Goal: Book appointment/travel/reservation

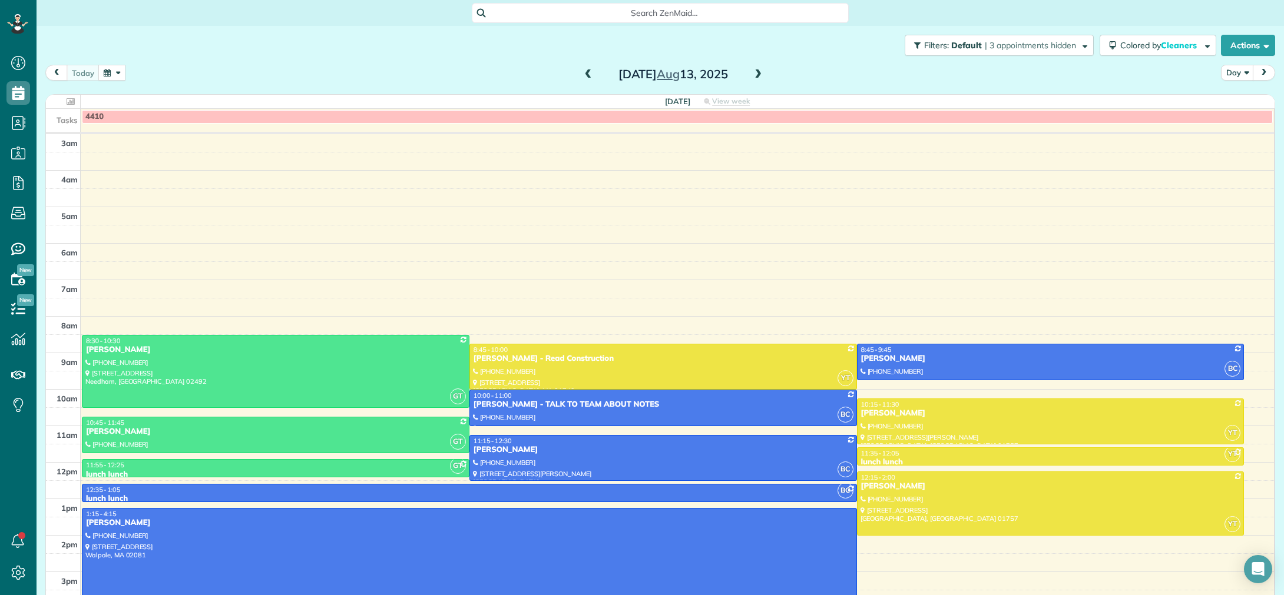
scroll to position [82, 0]
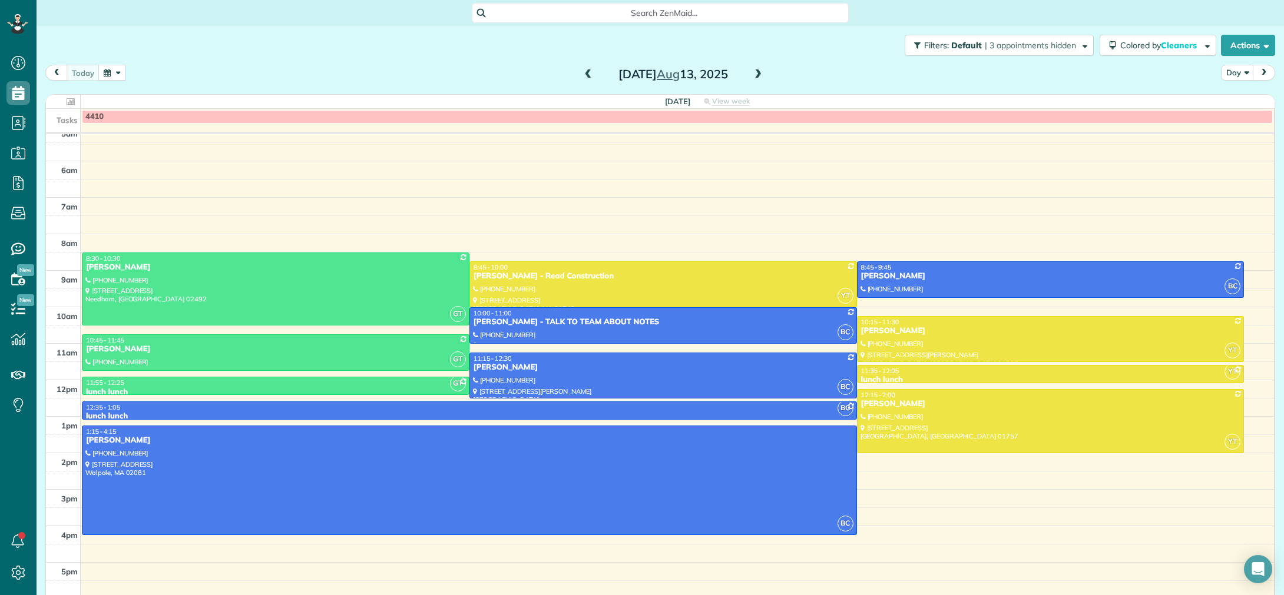
click at [114, 75] on button "button" at bounding box center [111, 73] width 27 height 16
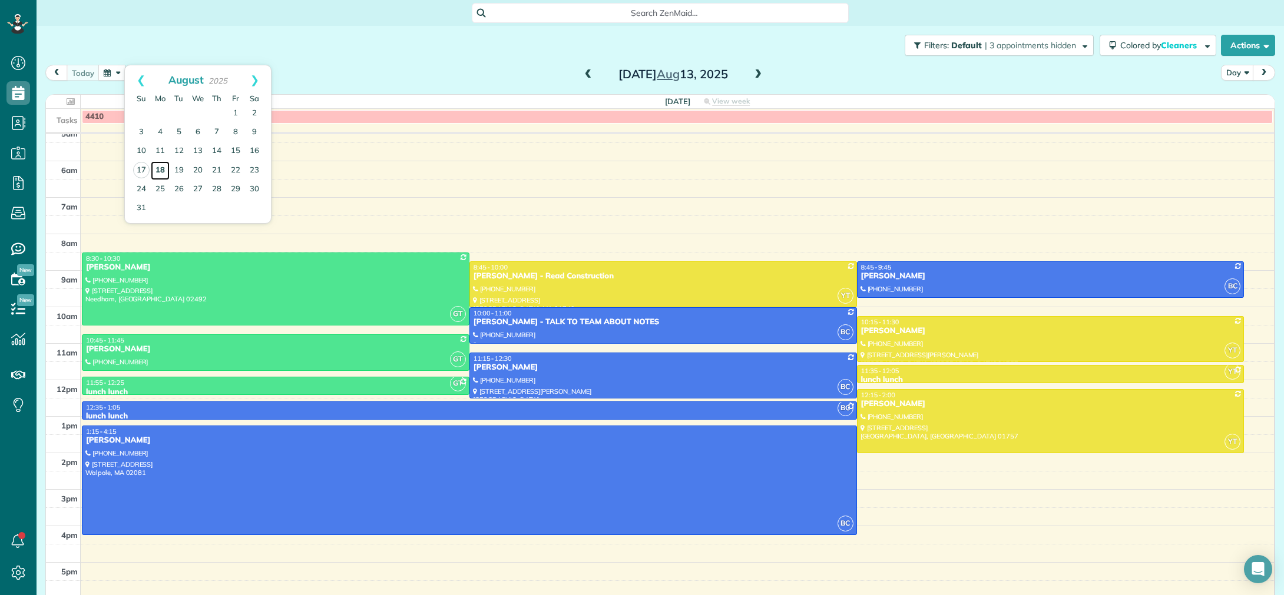
click at [164, 172] on link "18" at bounding box center [160, 170] width 19 height 19
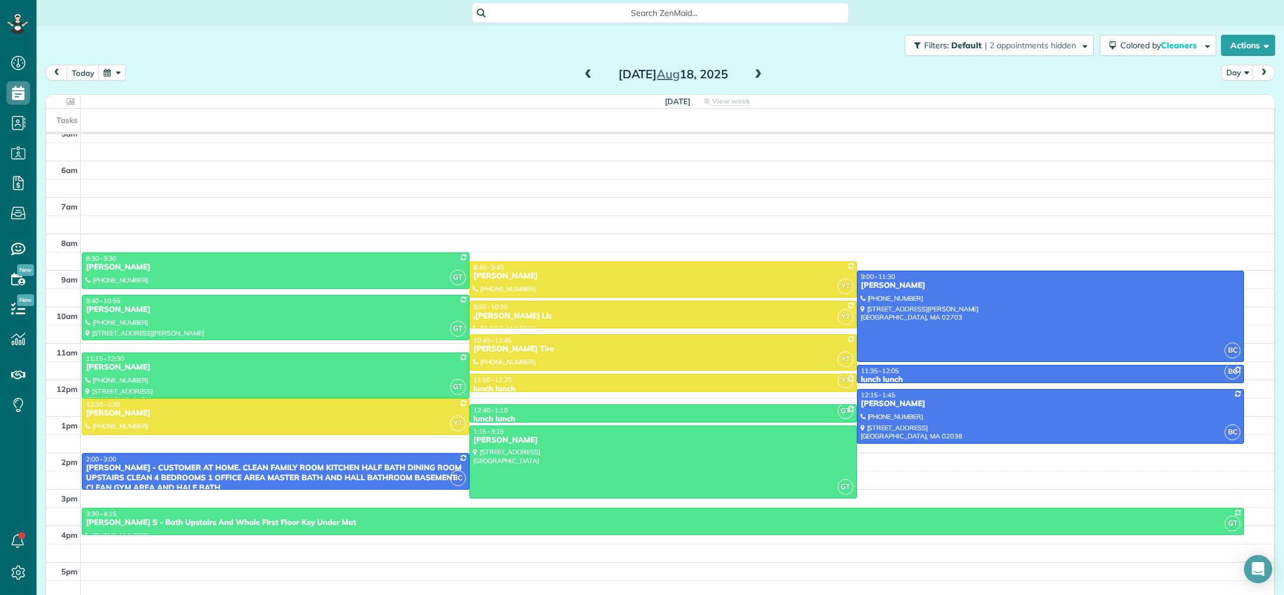
click at [757, 79] on span at bounding box center [757, 74] width 13 height 11
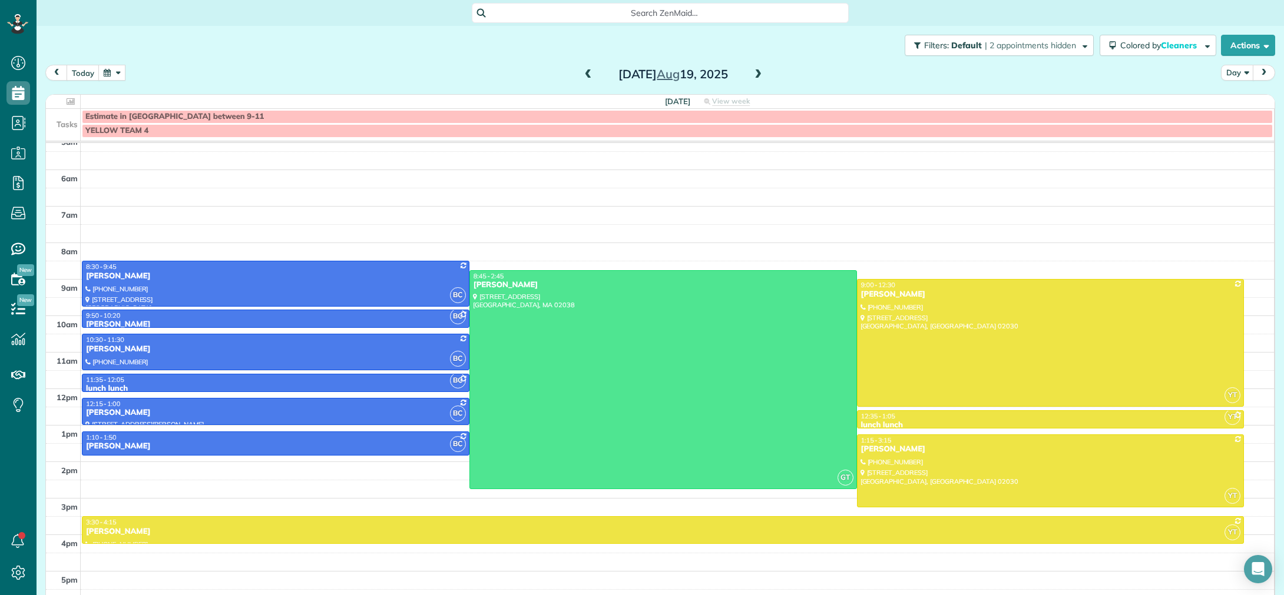
click at [758, 78] on span at bounding box center [757, 74] width 13 height 11
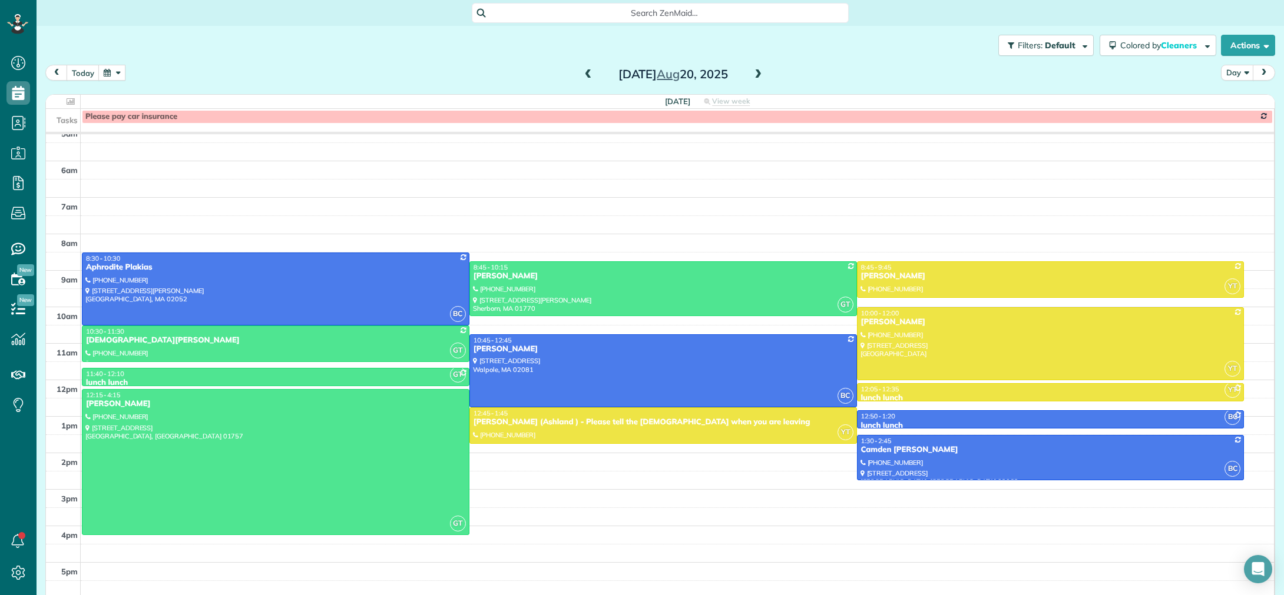
click at [585, 77] on span at bounding box center [588, 74] width 13 height 11
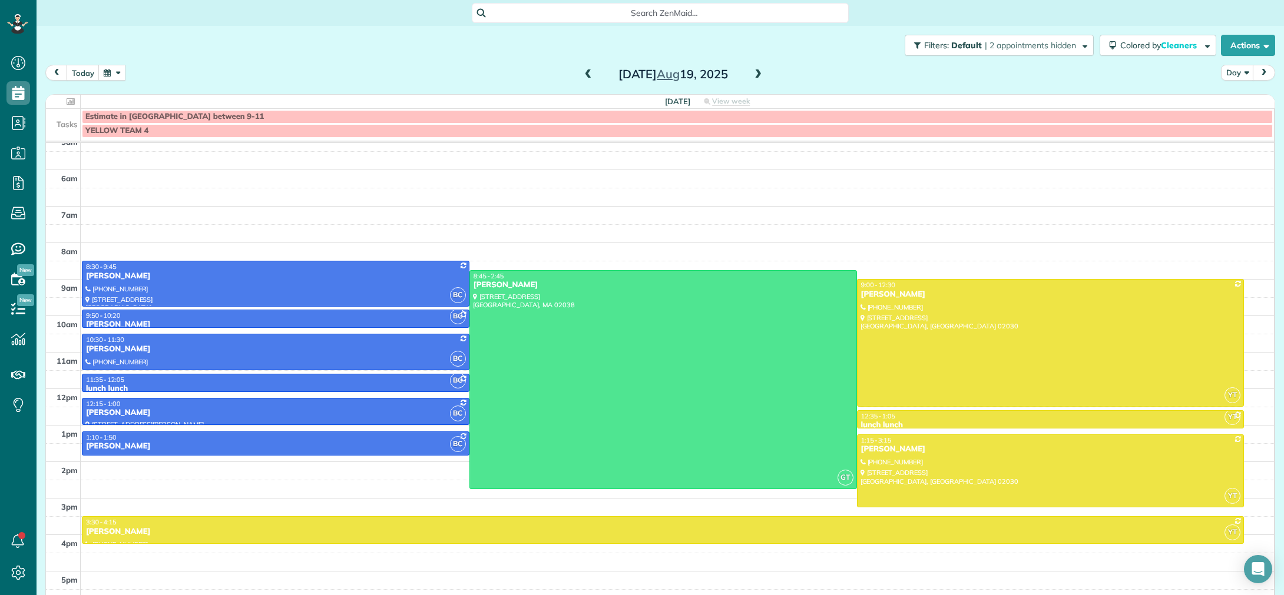
click at [760, 78] on span at bounding box center [757, 74] width 13 height 11
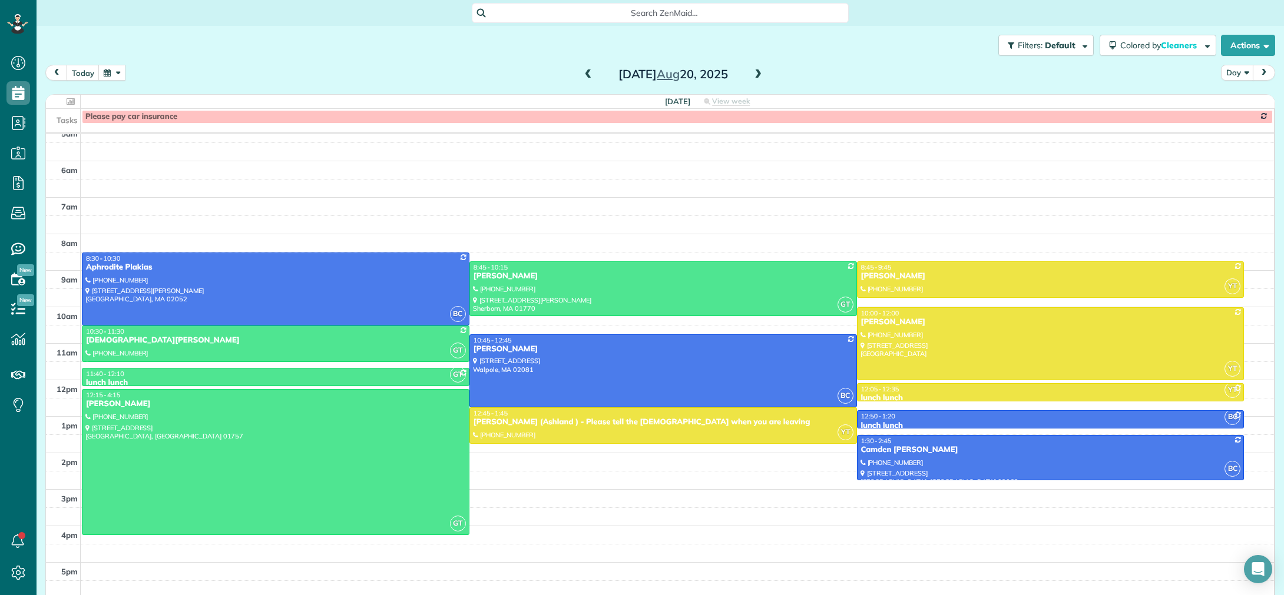
click at [757, 78] on span at bounding box center [757, 74] width 13 height 11
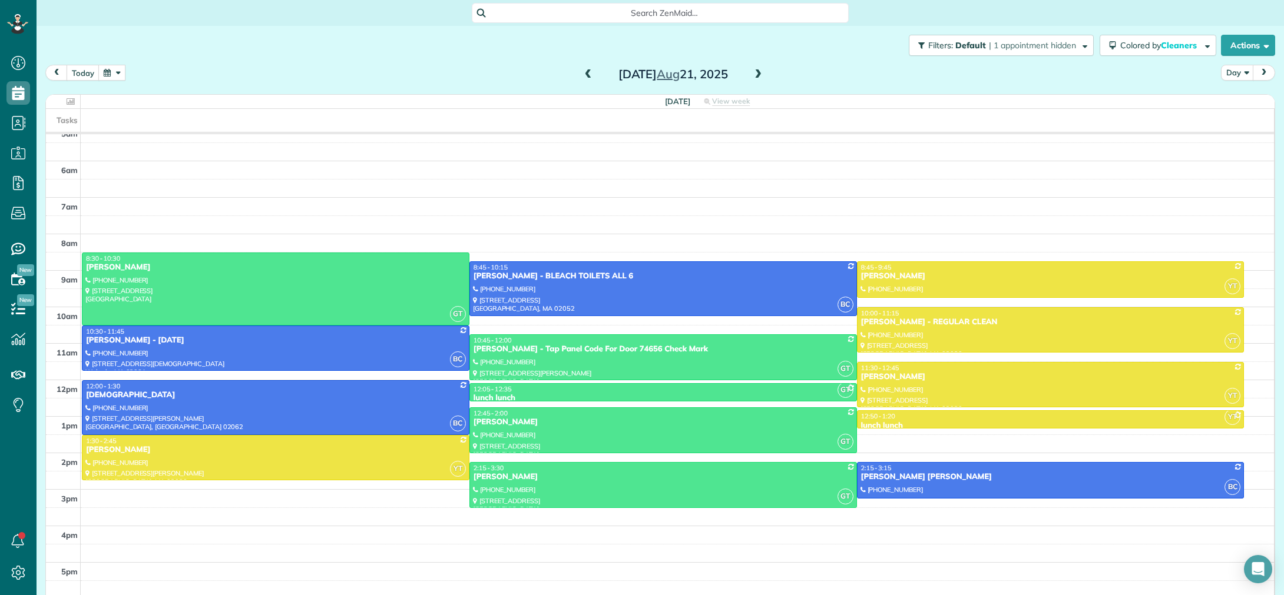
click at [757, 78] on span at bounding box center [757, 74] width 13 height 11
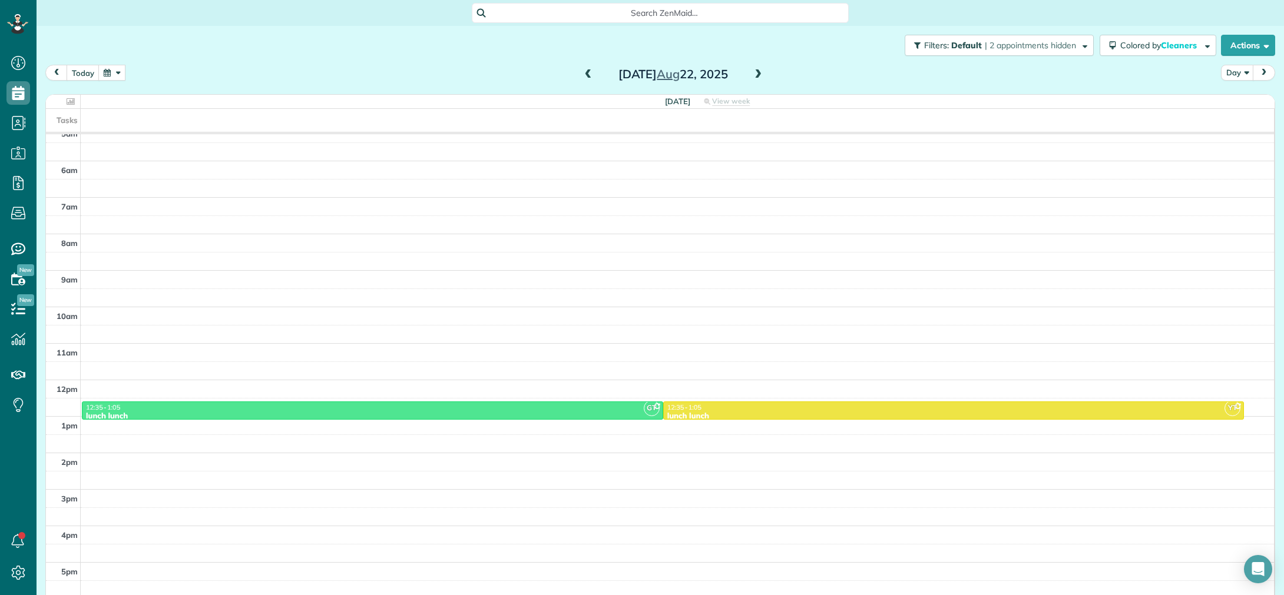
click at [587, 74] on span at bounding box center [588, 74] width 13 height 11
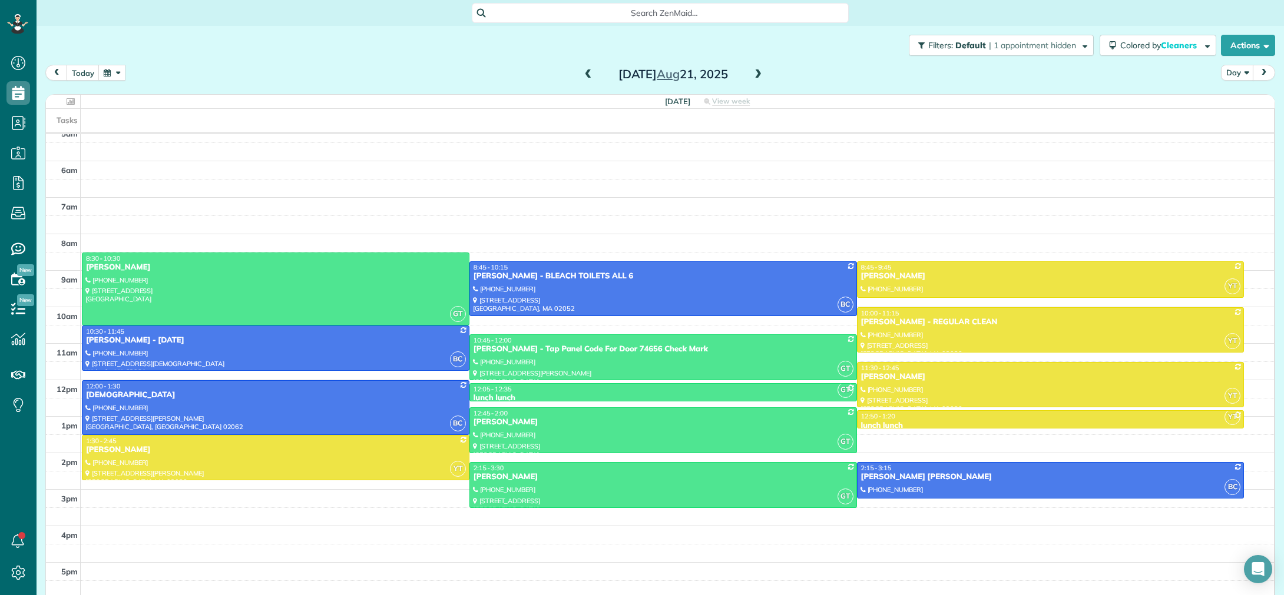
click at [760, 76] on span at bounding box center [757, 74] width 13 height 11
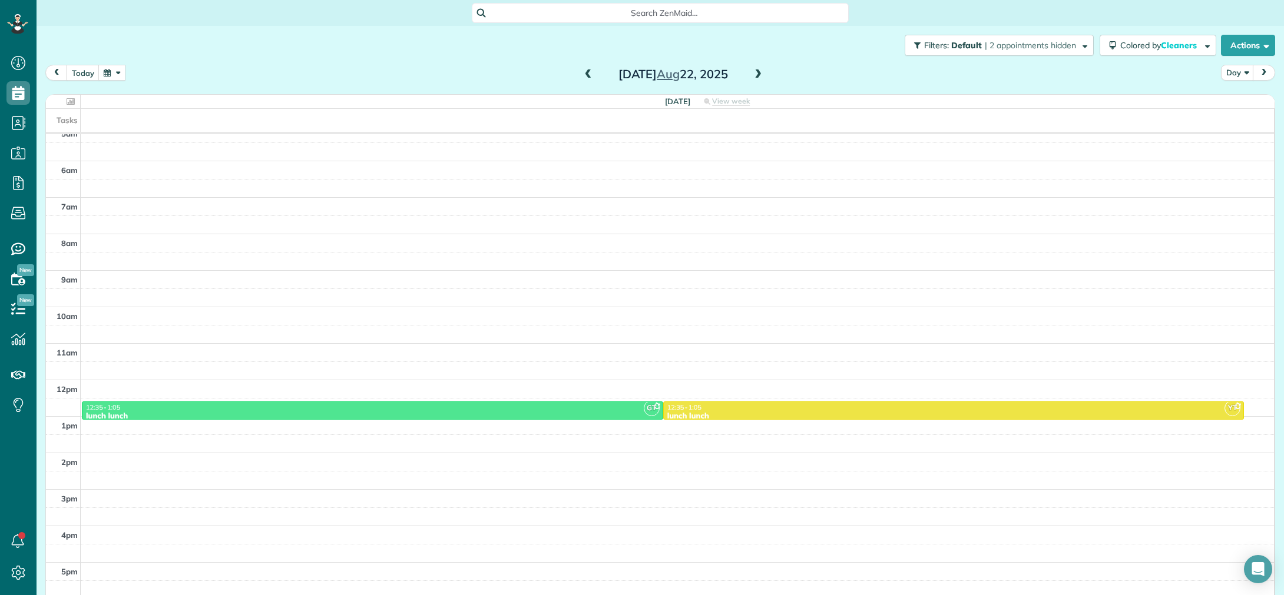
click at [585, 77] on span at bounding box center [588, 74] width 13 height 11
